Goal: Transaction & Acquisition: Purchase product/service

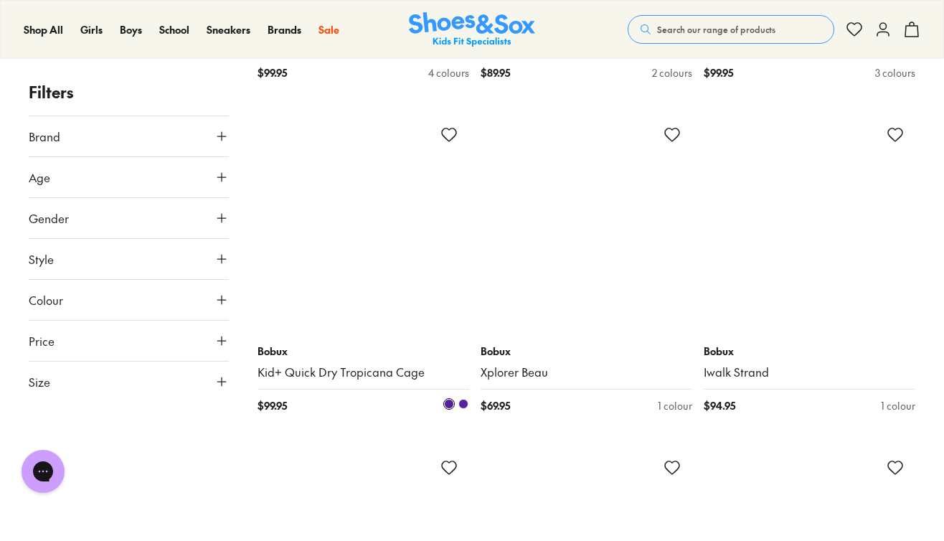
scroll to position [1503, 0]
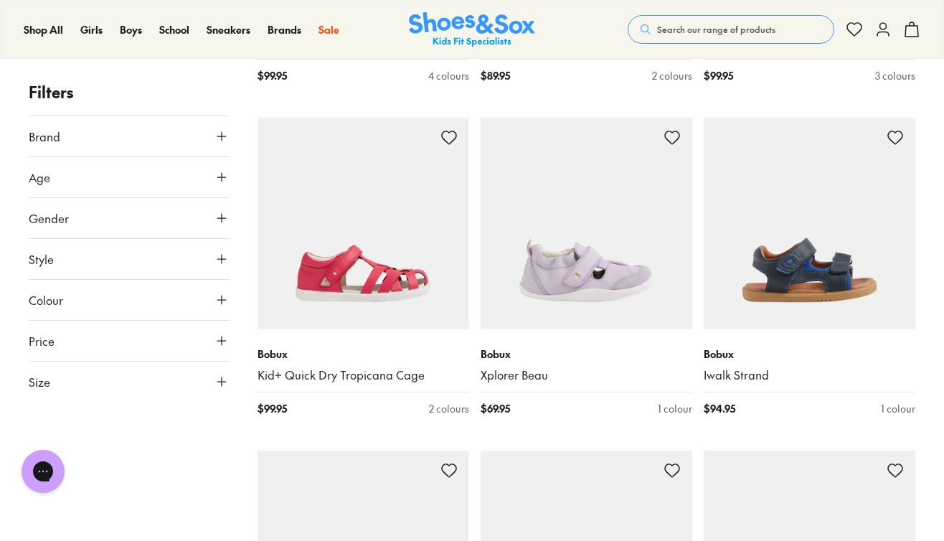
click at [222, 181] on icon at bounding box center [221, 177] width 14 height 14
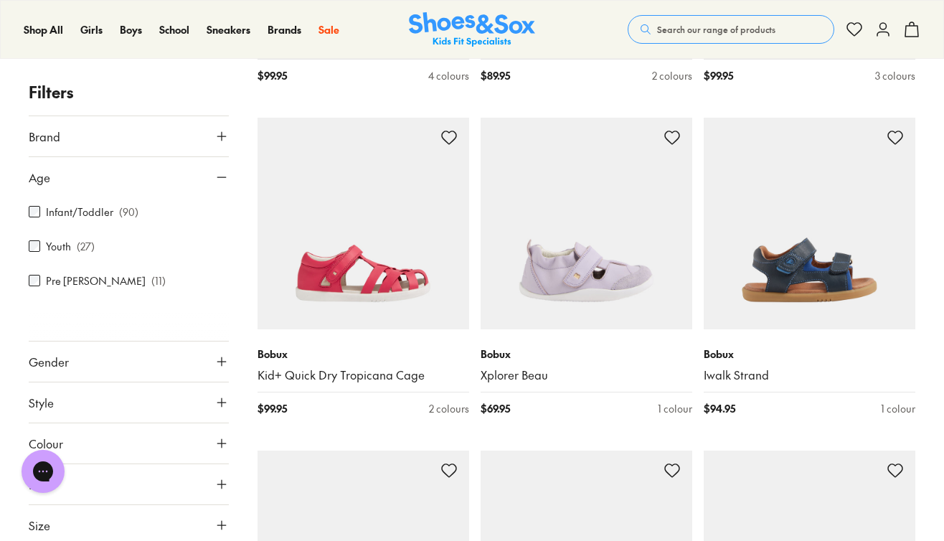
click at [217, 354] on icon at bounding box center [221, 361] width 14 height 14
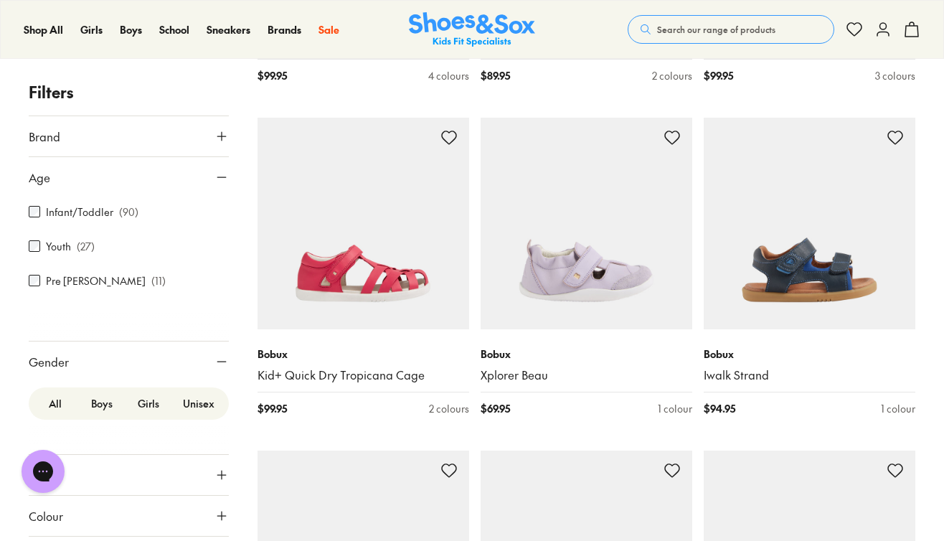
click at [104, 390] on label "Boys" at bounding box center [101, 403] width 47 height 27
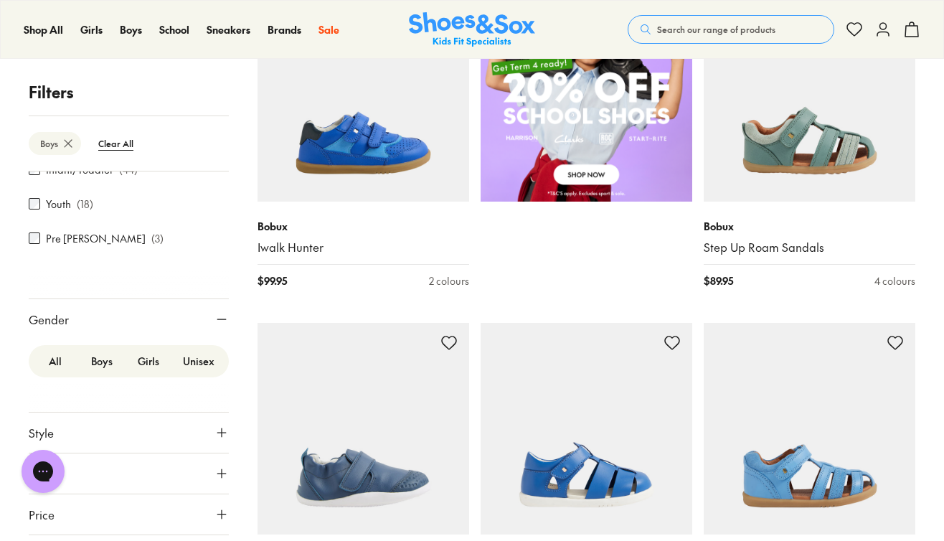
scroll to position [970, 0]
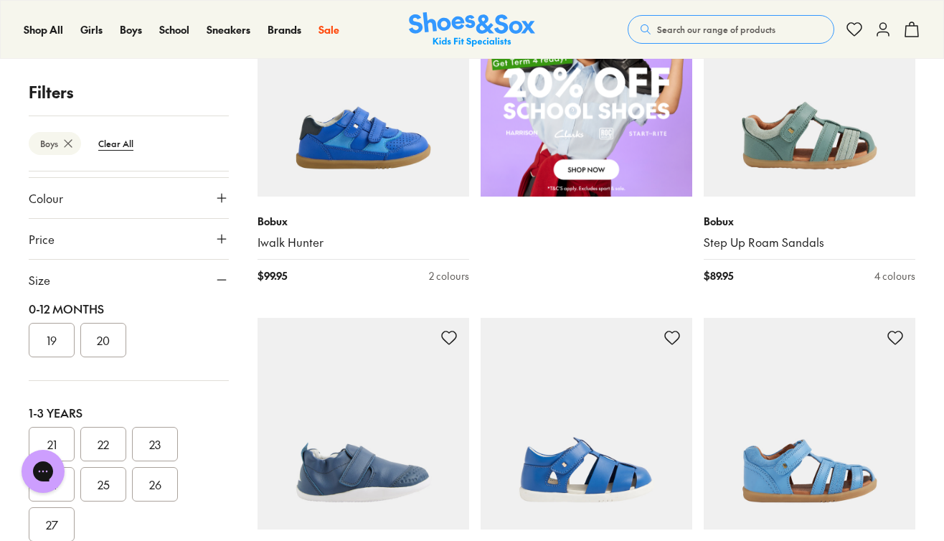
scroll to position [68, 0]
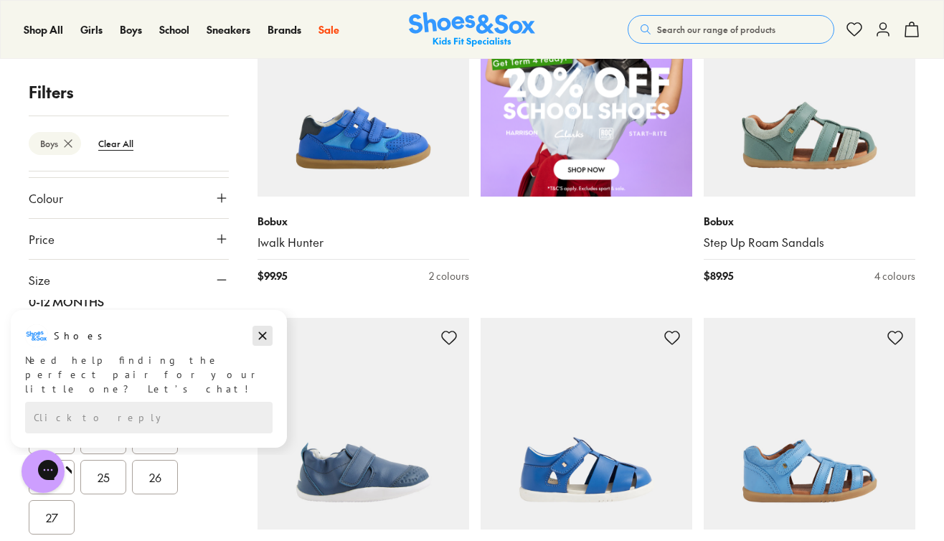
click at [265, 333] on icon "Dismiss campaign" at bounding box center [263, 336] width 8 height 8
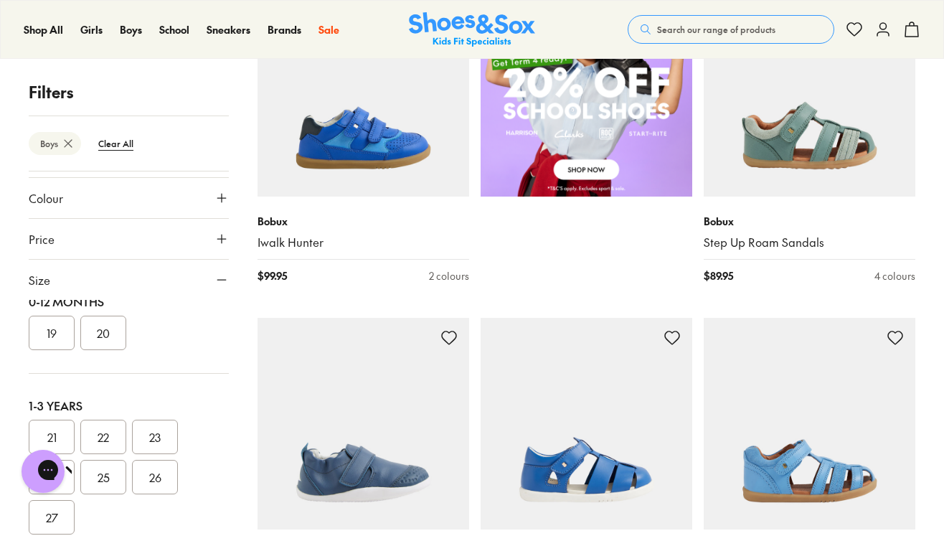
click at [109, 460] on button "25" at bounding box center [103, 477] width 46 height 34
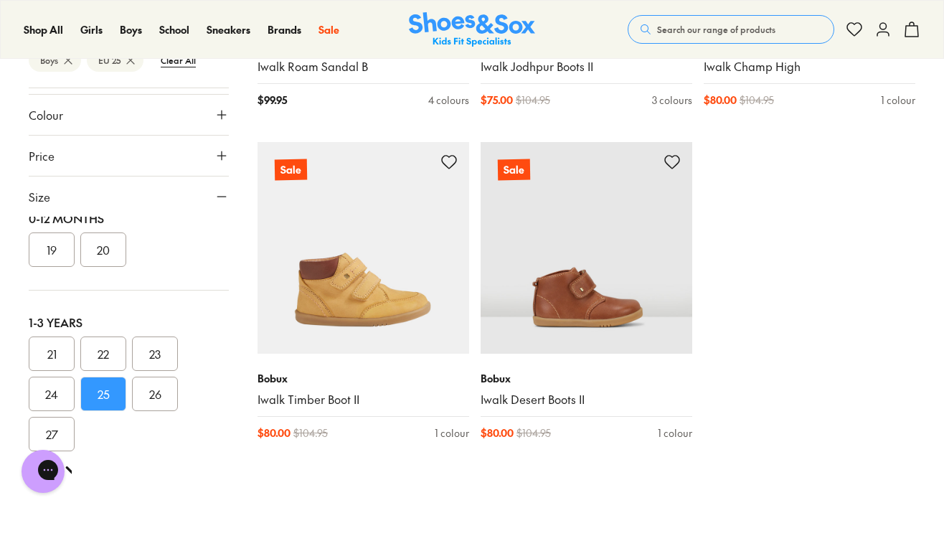
scroll to position [1835, 0]
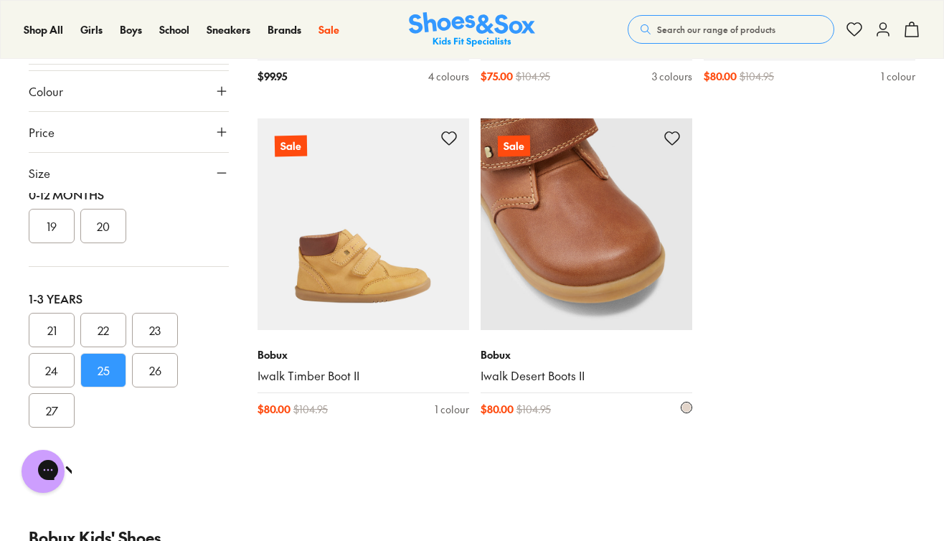
click at [581, 269] on img at bounding box center [585, 223] width 211 height 211
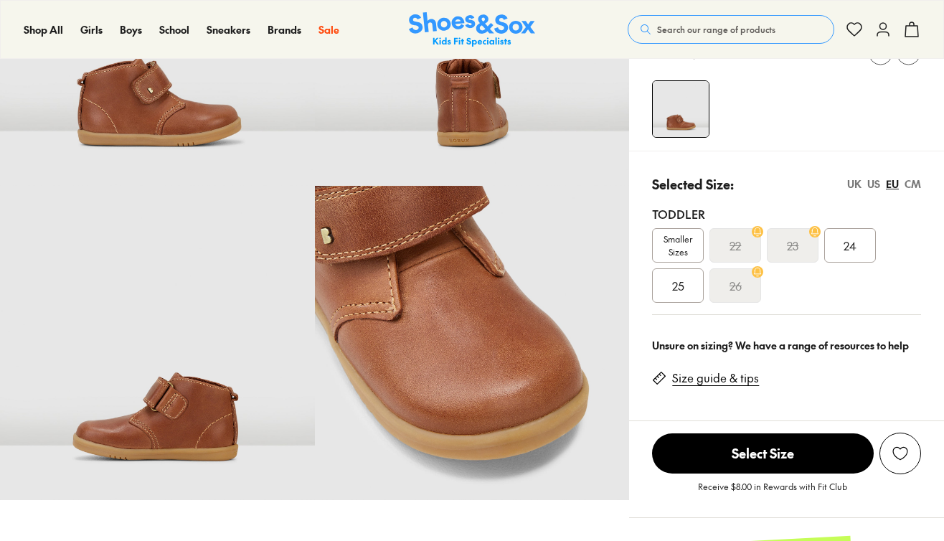
select select "*"
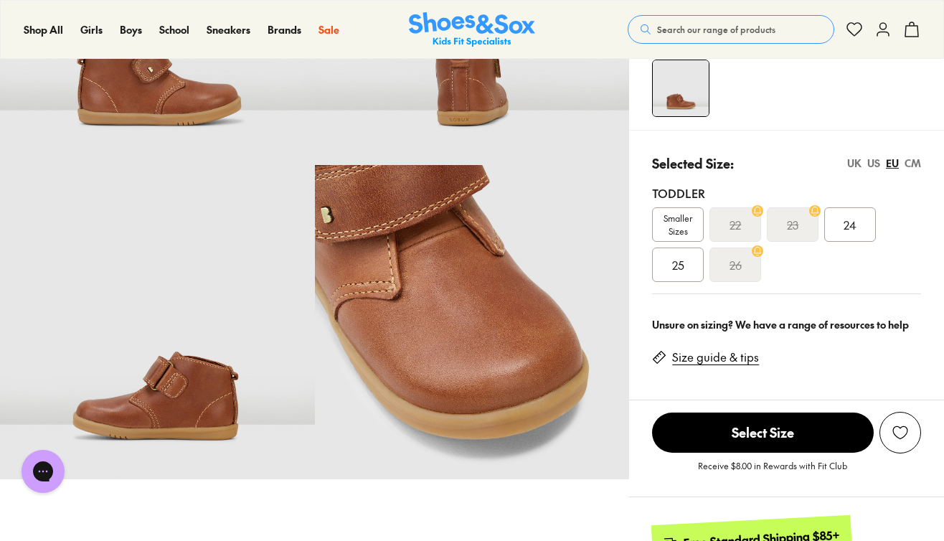
click at [678, 267] on span "25" at bounding box center [678, 264] width 12 height 17
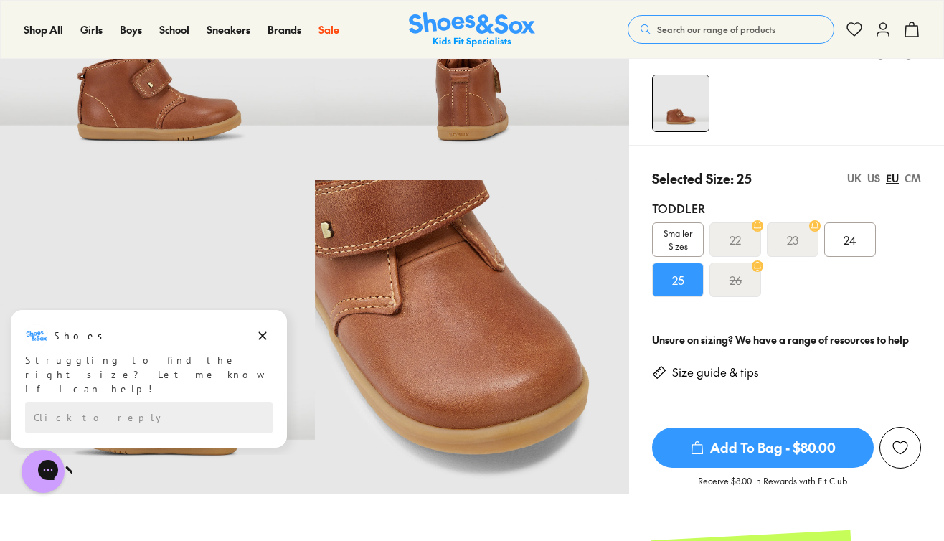
scroll to position [224, 0]
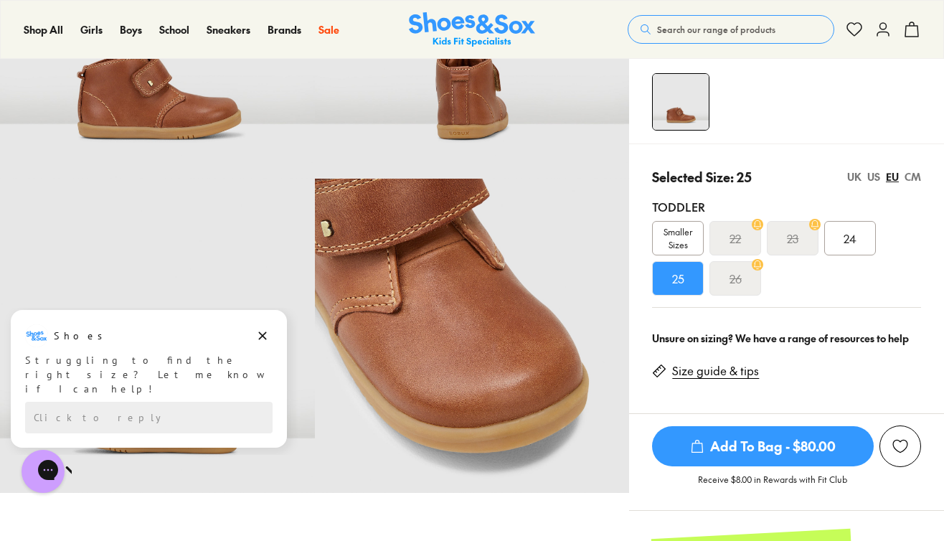
click at [723, 373] on link "Size guide & tips" at bounding box center [715, 371] width 87 height 16
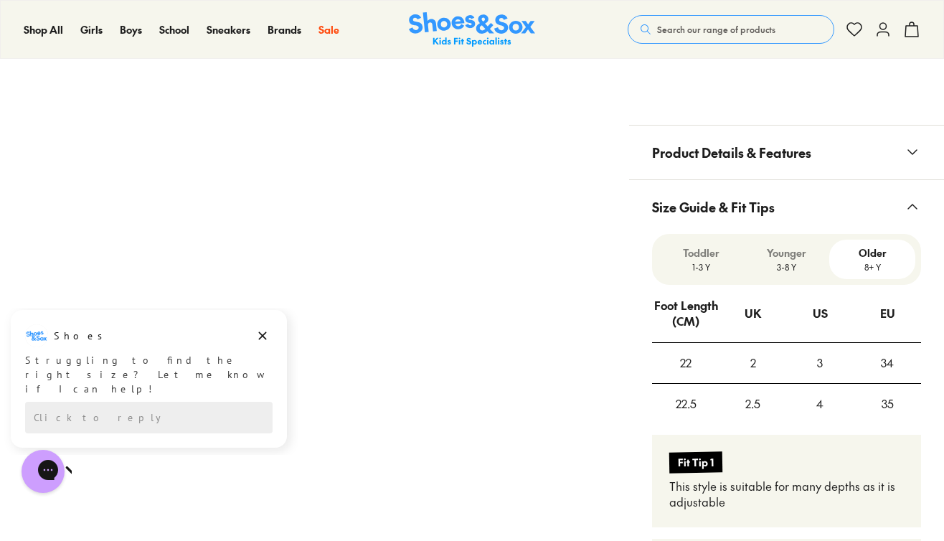
scroll to position [860, 0]
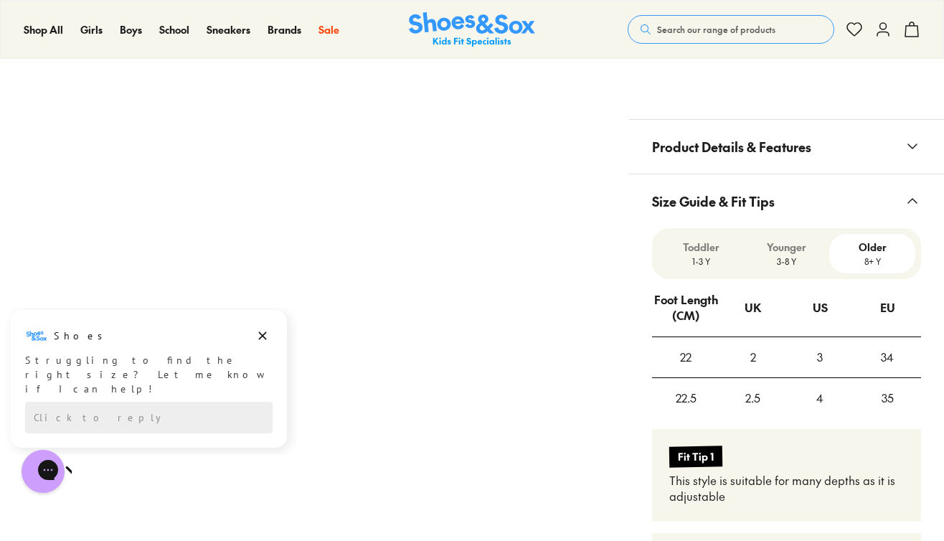
click at [700, 242] on p "Toddler" at bounding box center [700, 246] width 75 height 15
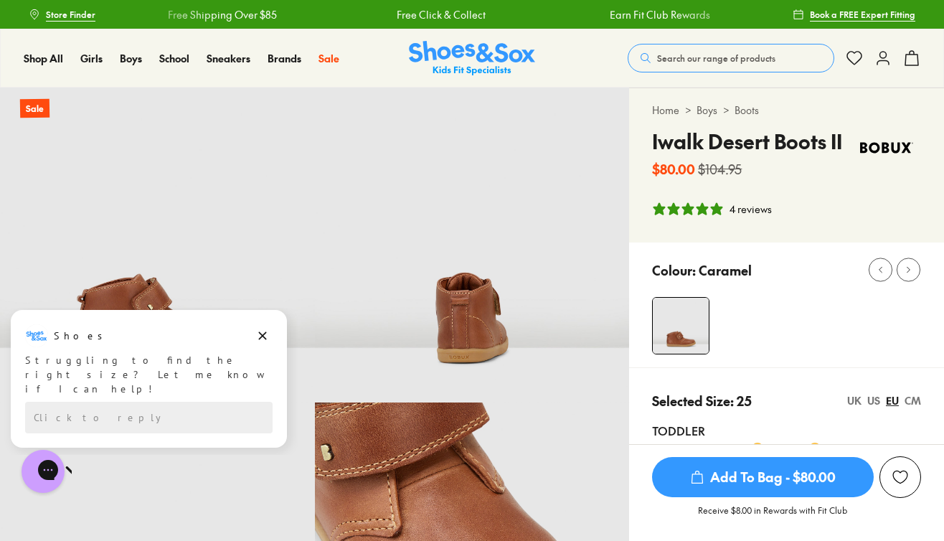
scroll to position [0, 0]
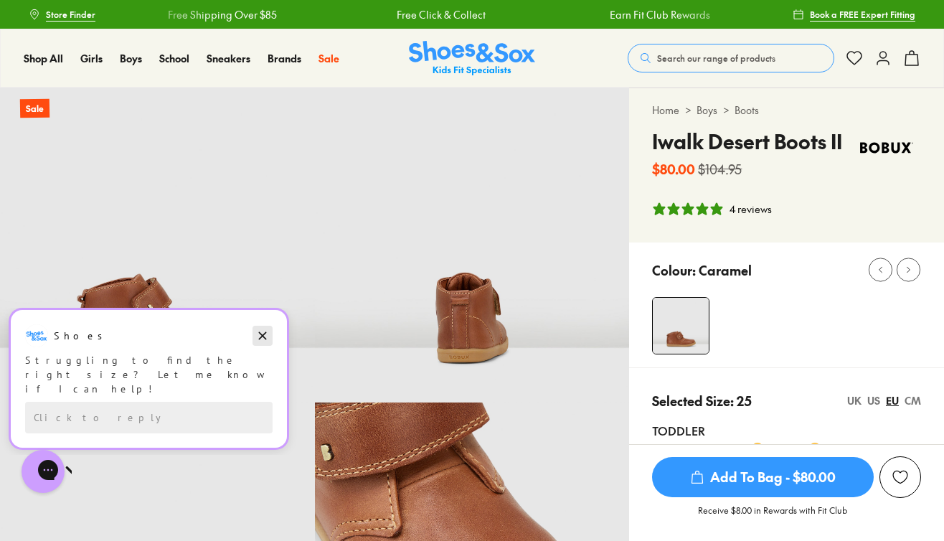
click at [262, 334] on icon "Dismiss campaign" at bounding box center [263, 336] width 8 height 8
